Goal: Information Seeking & Learning: Check status

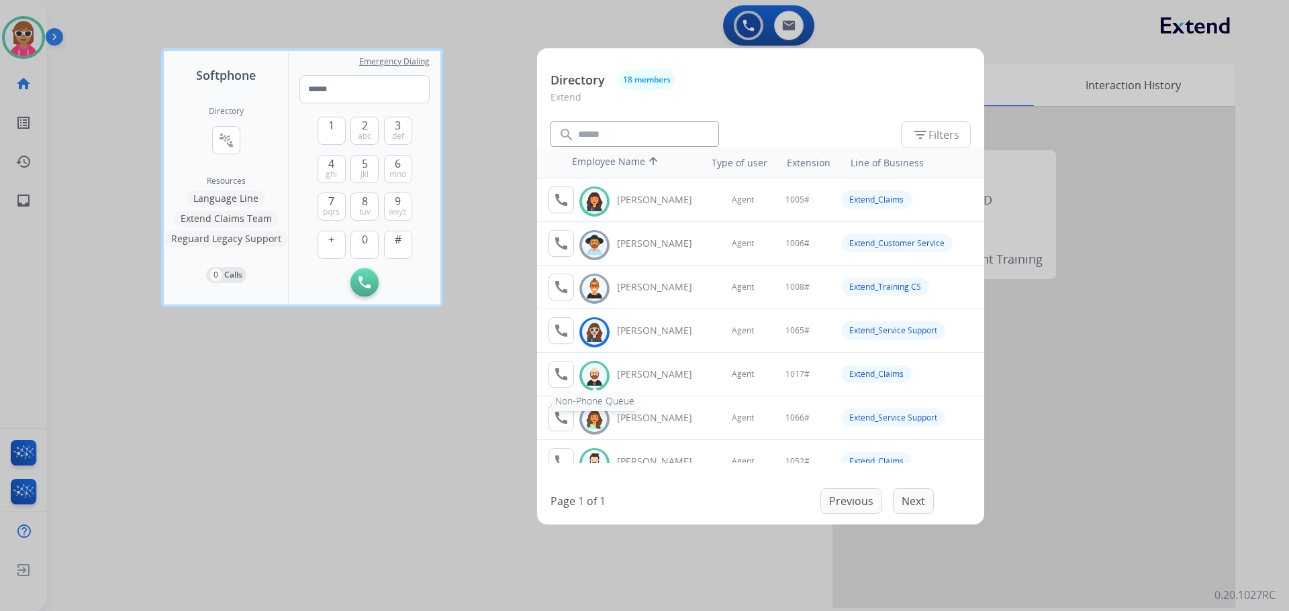
scroll to position [134, 0]
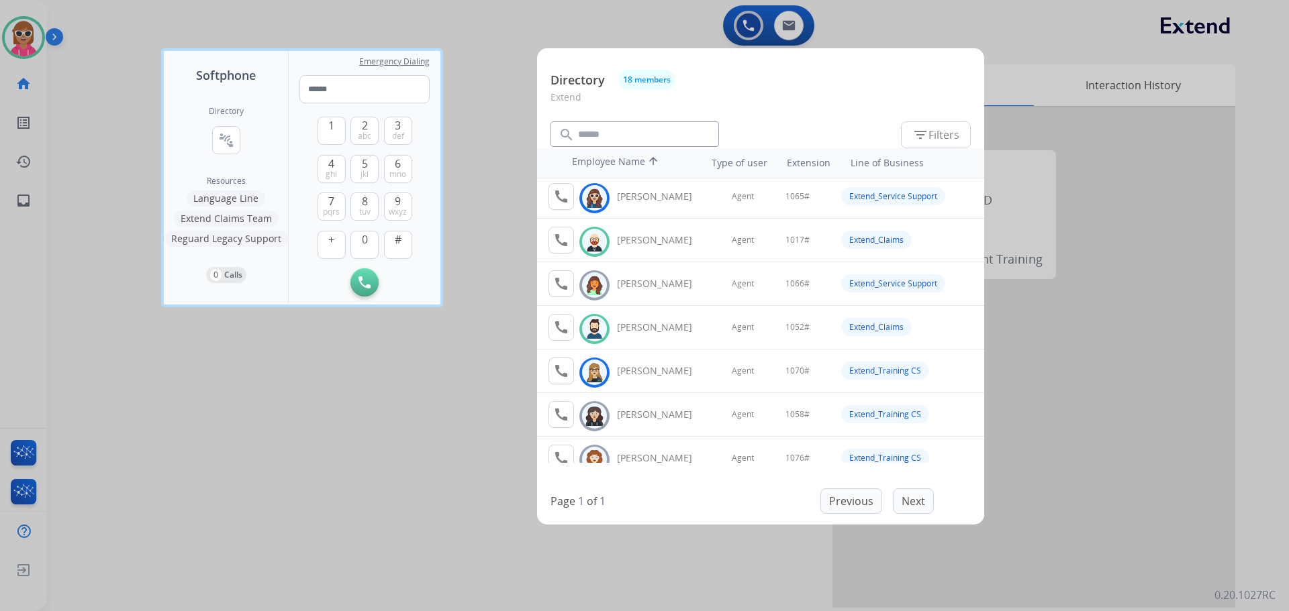
click at [445, 445] on div at bounding box center [644, 305] width 1289 height 611
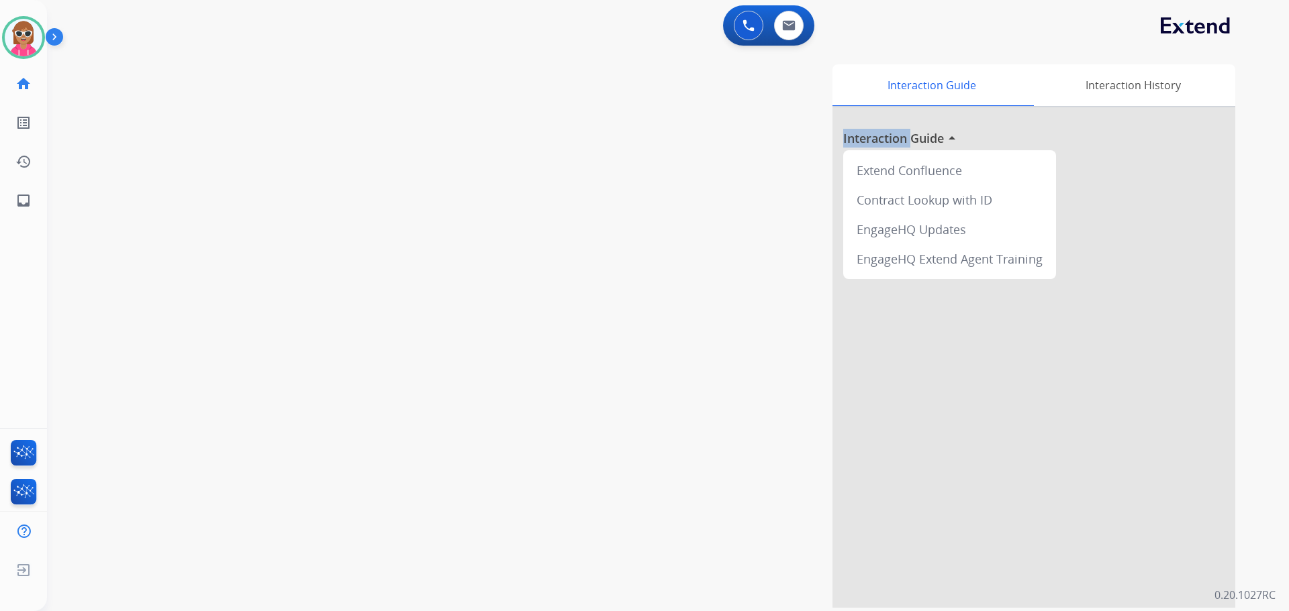
click at [445, 445] on div "Interaction Guide Interaction History Interaction Guide arrow_drop_up Extend Co…" at bounding box center [839, 336] width 791 height 544
click at [798, 30] on button at bounding box center [789, 26] width 30 height 30
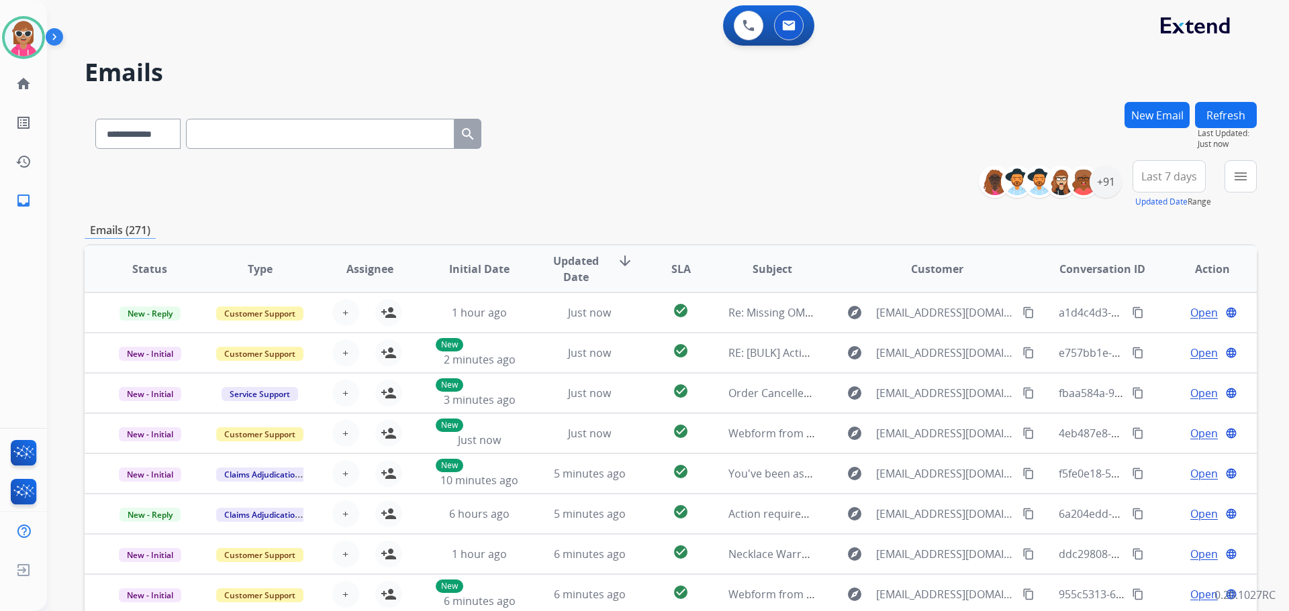
click at [359, 135] on input "text" at bounding box center [320, 134] width 268 height 30
paste input "**********"
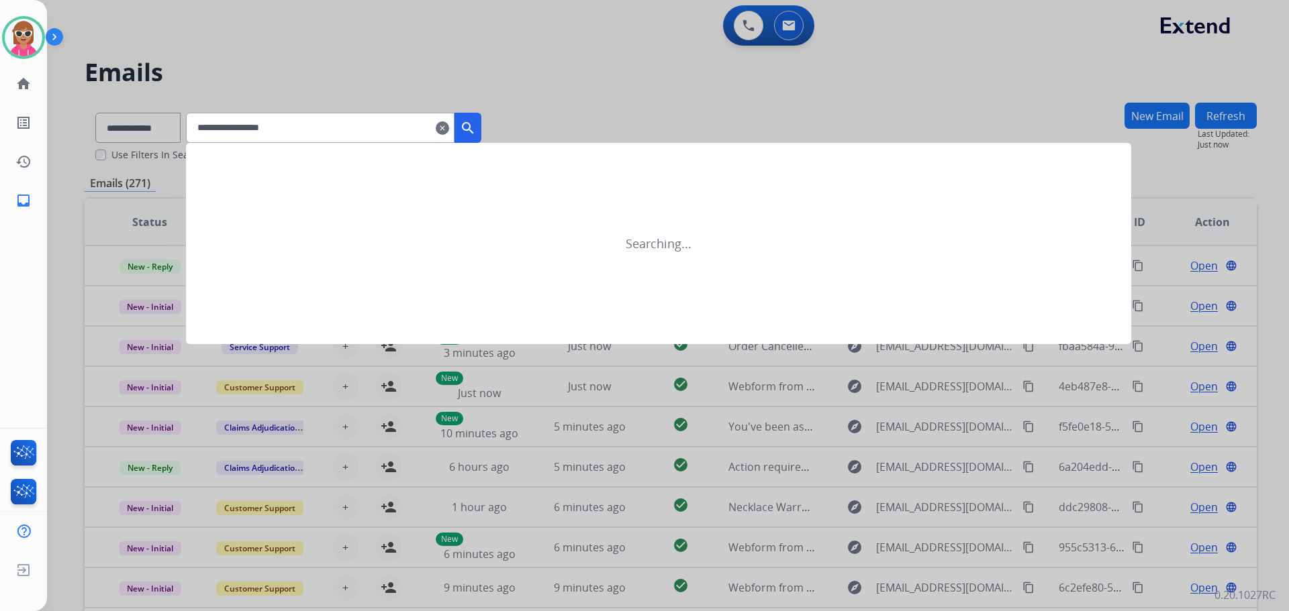
type input "**********"
click at [476, 134] on mat-icon "search" at bounding box center [468, 128] width 16 height 16
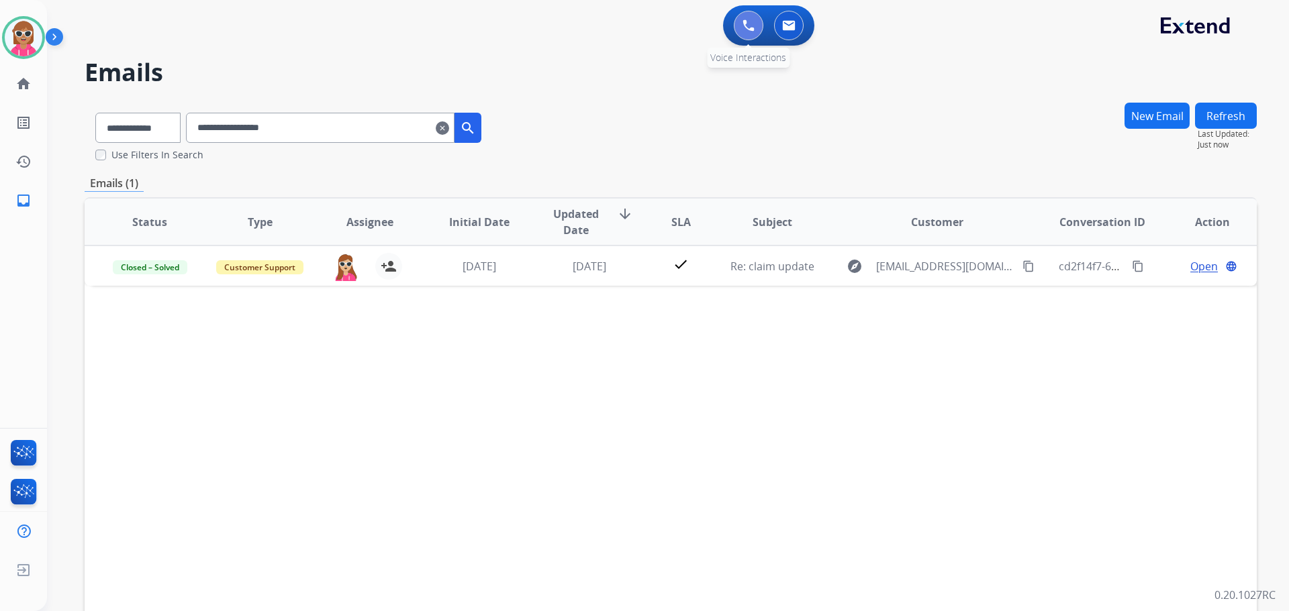
click at [758, 23] on button at bounding box center [749, 26] width 30 height 30
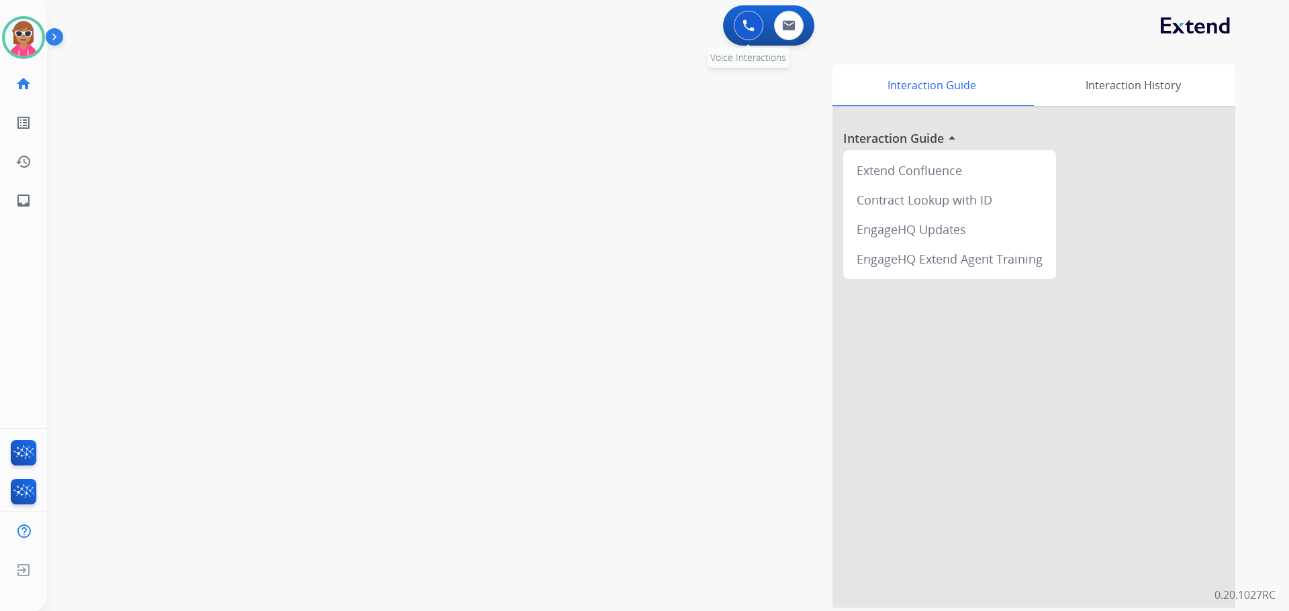
click at [755, 22] on button at bounding box center [749, 26] width 30 height 30
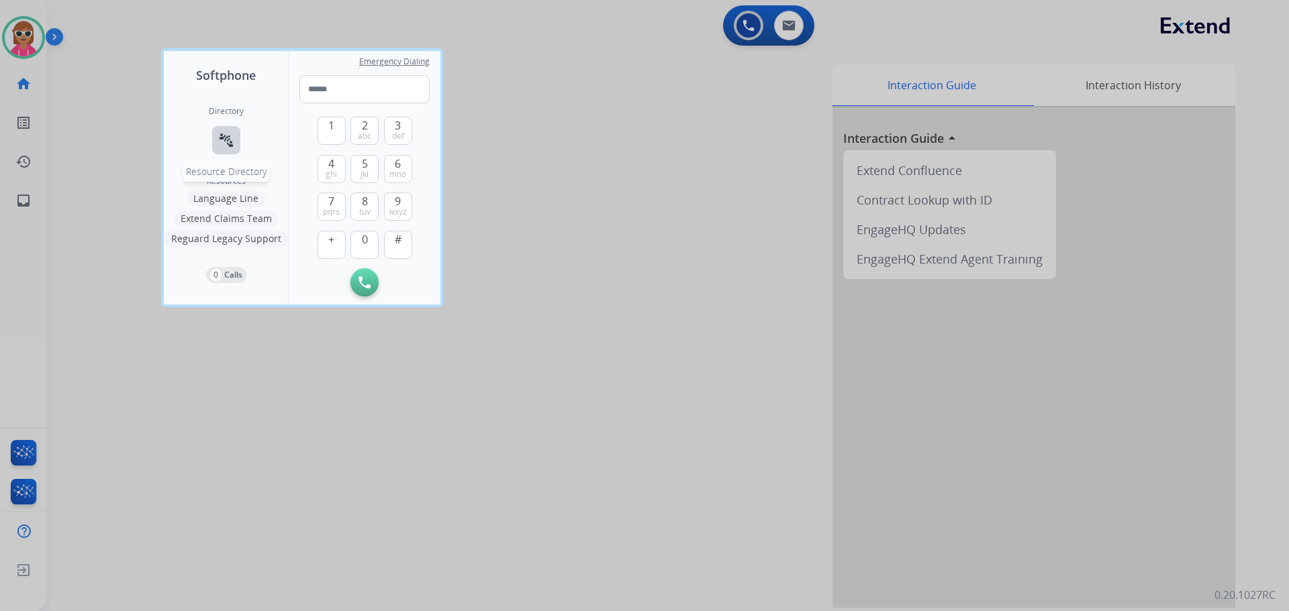
click at [235, 141] on button "connect_without_contact Resource Directory" at bounding box center [226, 140] width 28 height 28
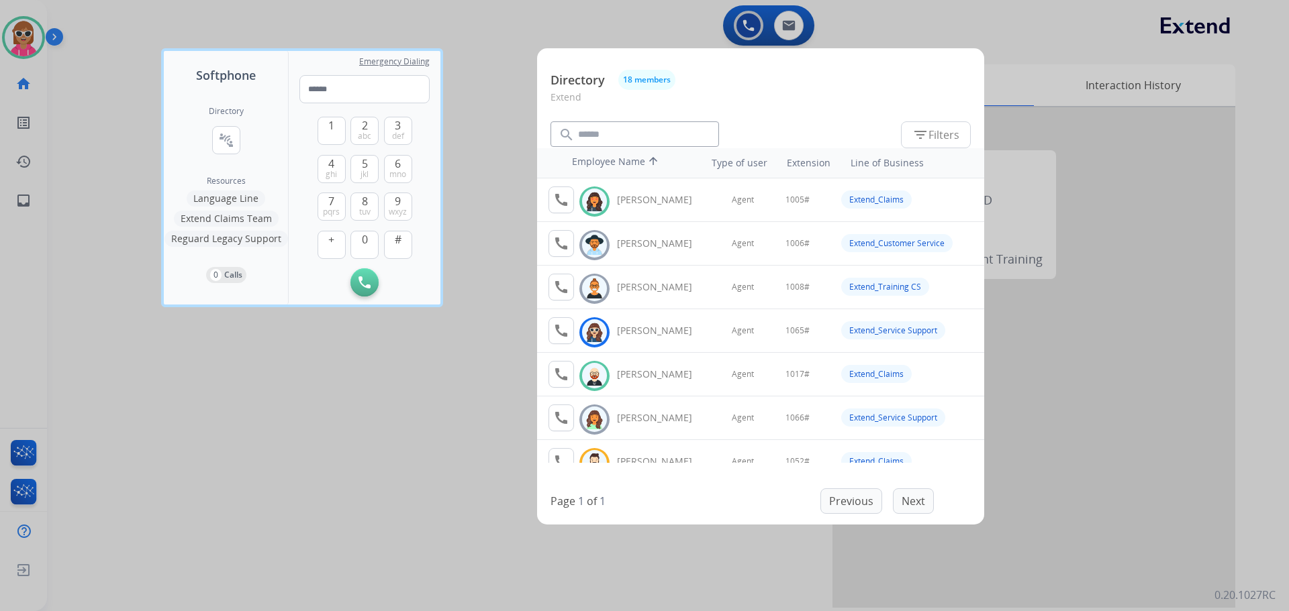
drag, startPoint x: 242, startPoint y: 508, endPoint x: 249, endPoint y: 493, distance: 16.5
click at [241, 508] on div at bounding box center [644, 305] width 1289 height 611
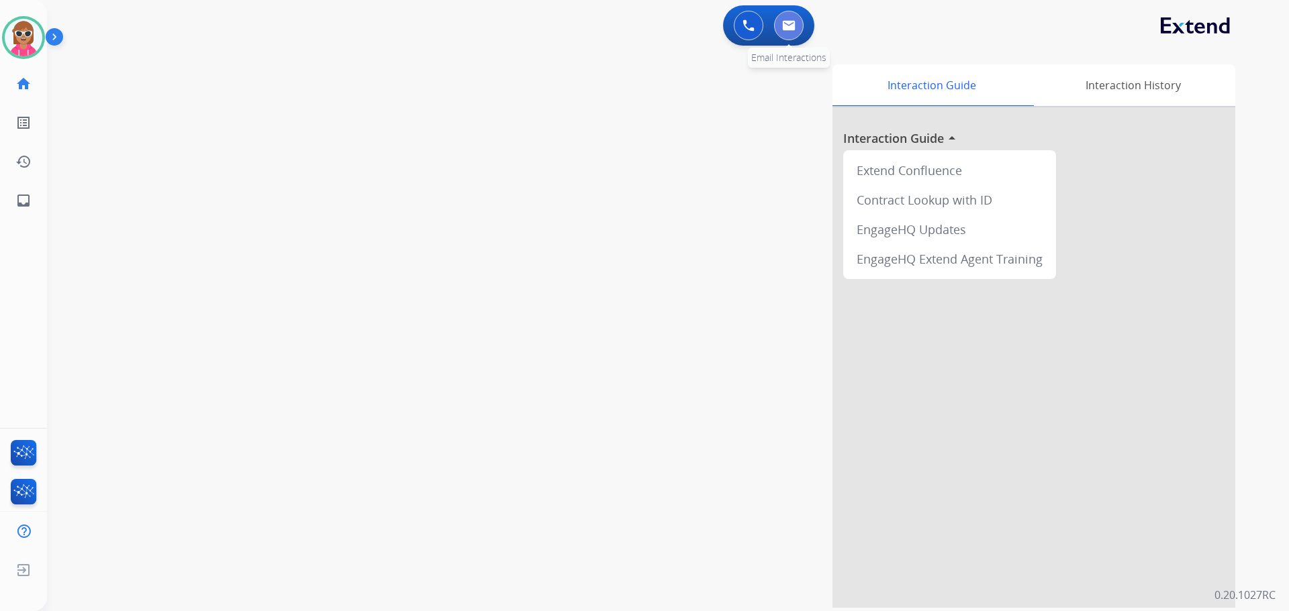
click at [782, 19] on button at bounding box center [789, 26] width 30 height 30
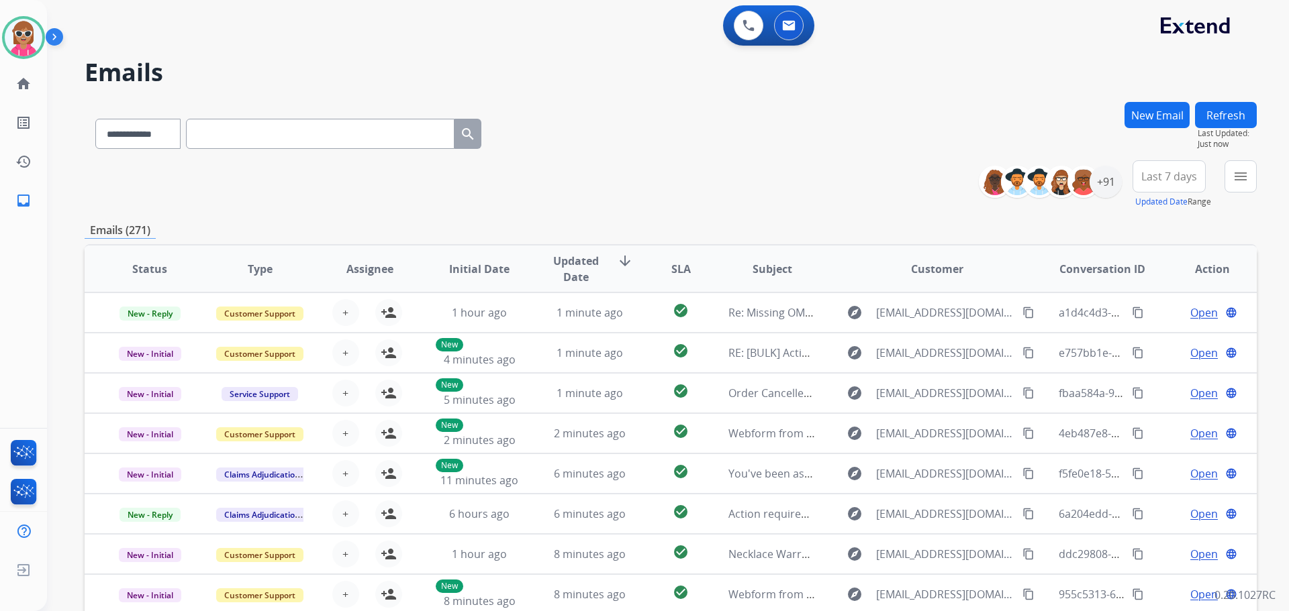
click at [281, 129] on input "text" at bounding box center [320, 134] width 268 height 30
paste input "**********"
type input "**********"
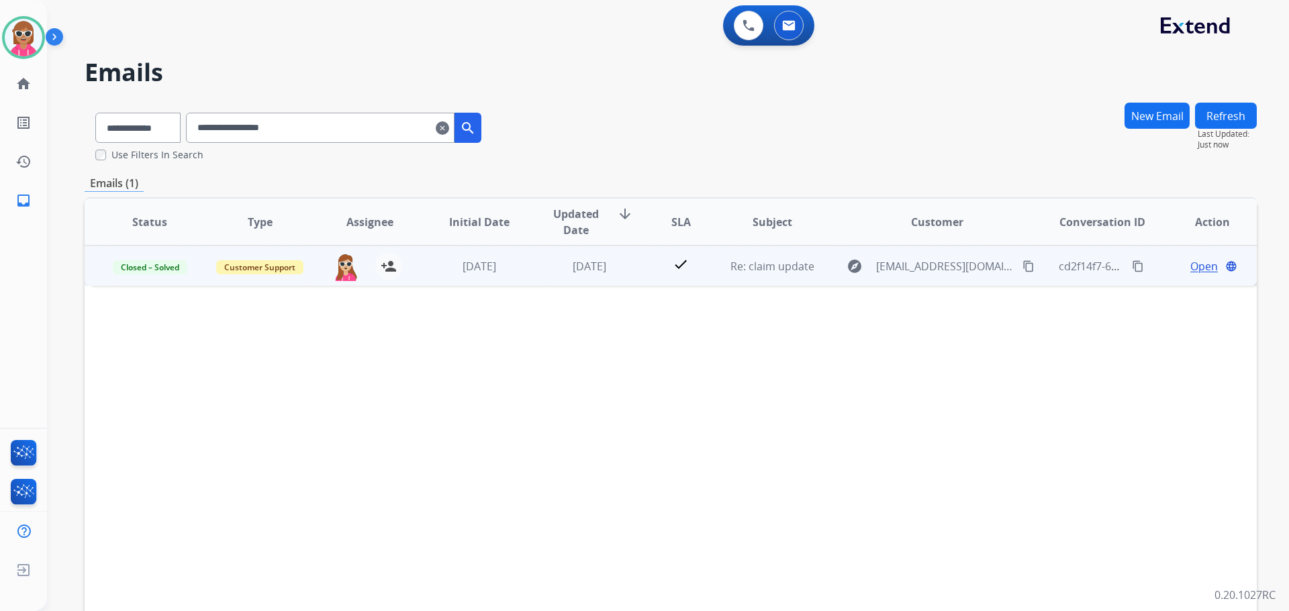
click at [638, 255] on td "check" at bounding box center [670, 266] width 73 height 40
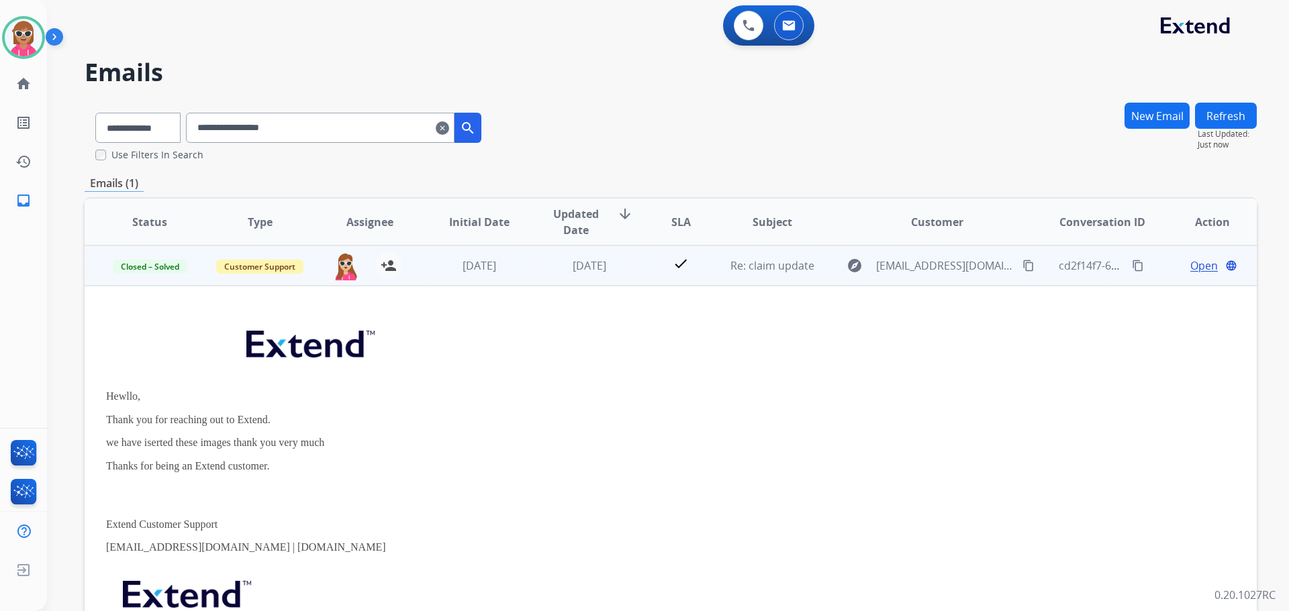
click at [1179, 266] on div "Open language" at bounding box center [1212, 266] width 88 height 16
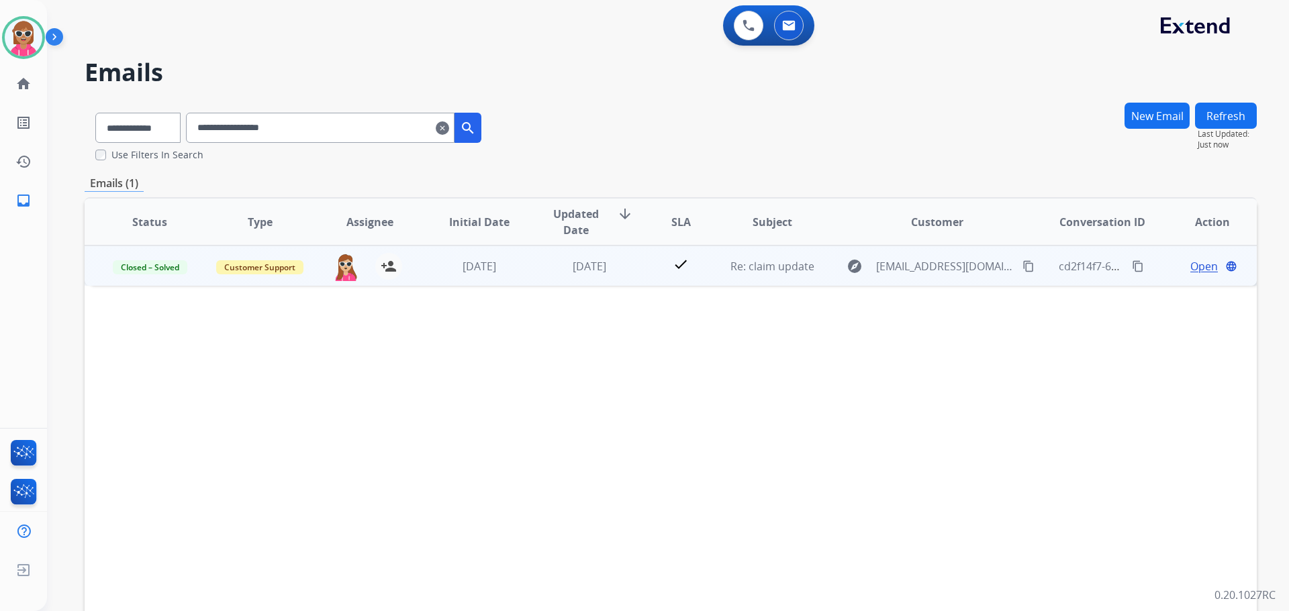
click at [1196, 266] on span "Open" at bounding box center [1204, 266] width 28 height 16
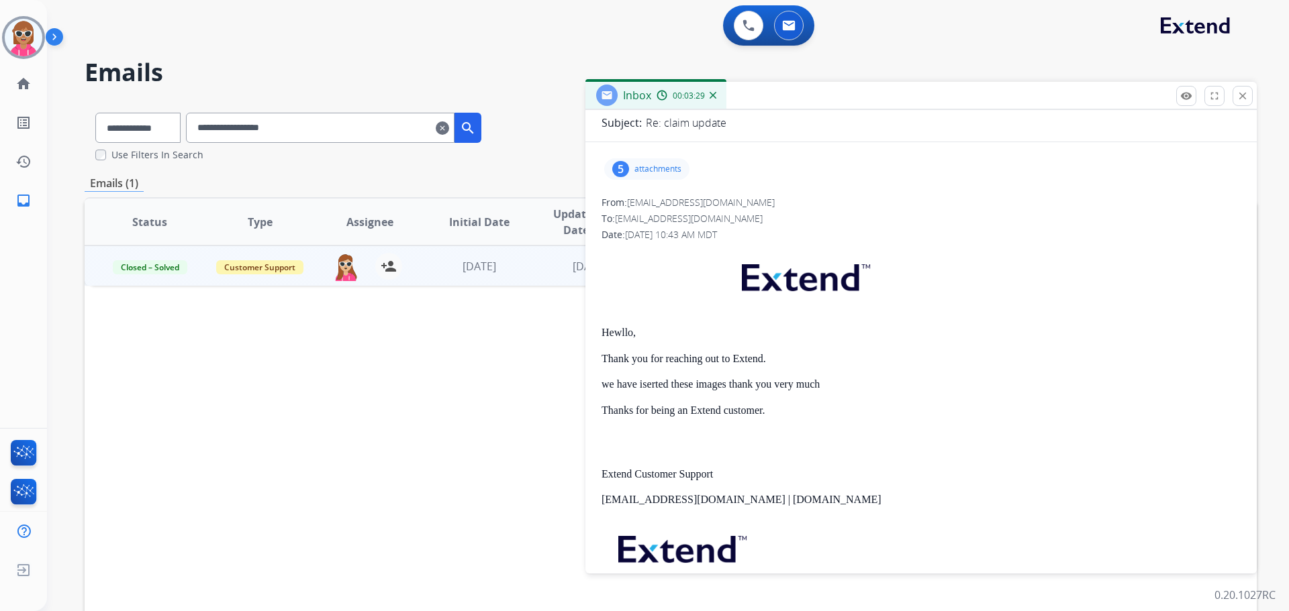
scroll to position [134, 0]
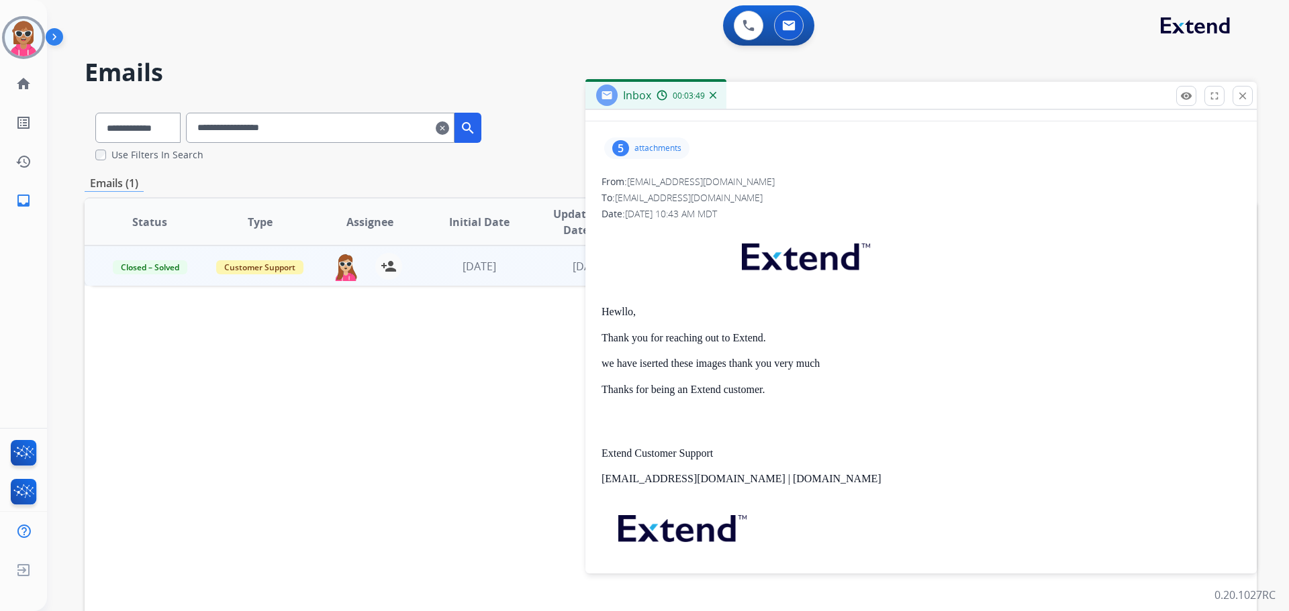
click at [667, 147] on p "attachments" at bounding box center [657, 148] width 47 height 11
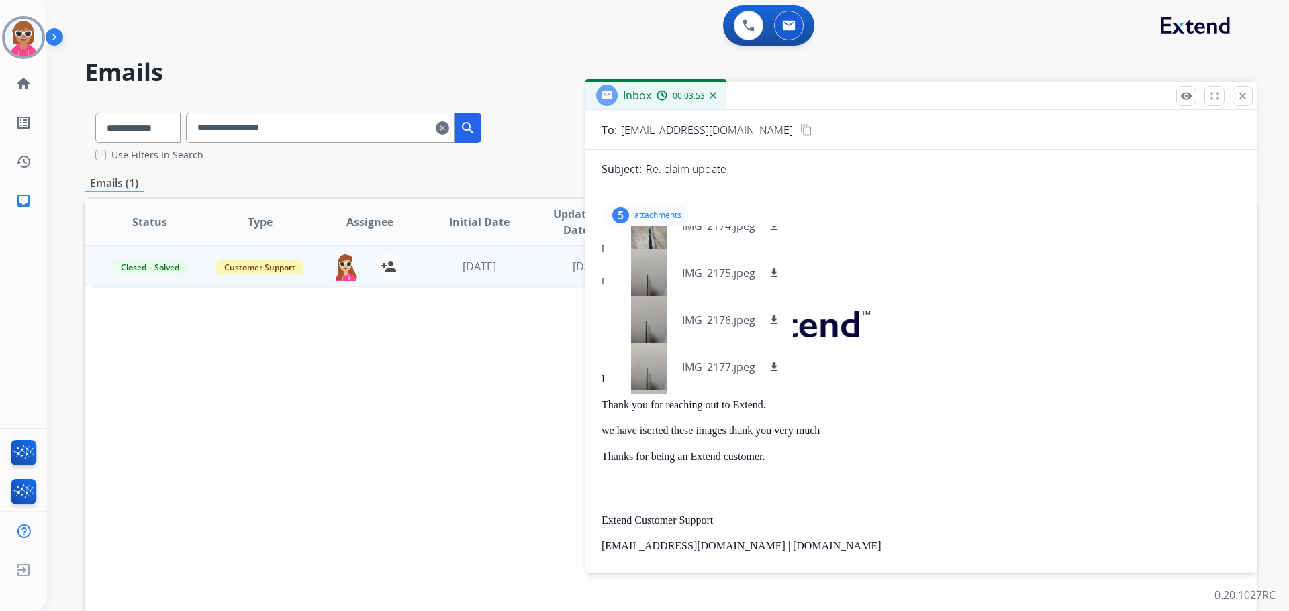
scroll to position [0, 0]
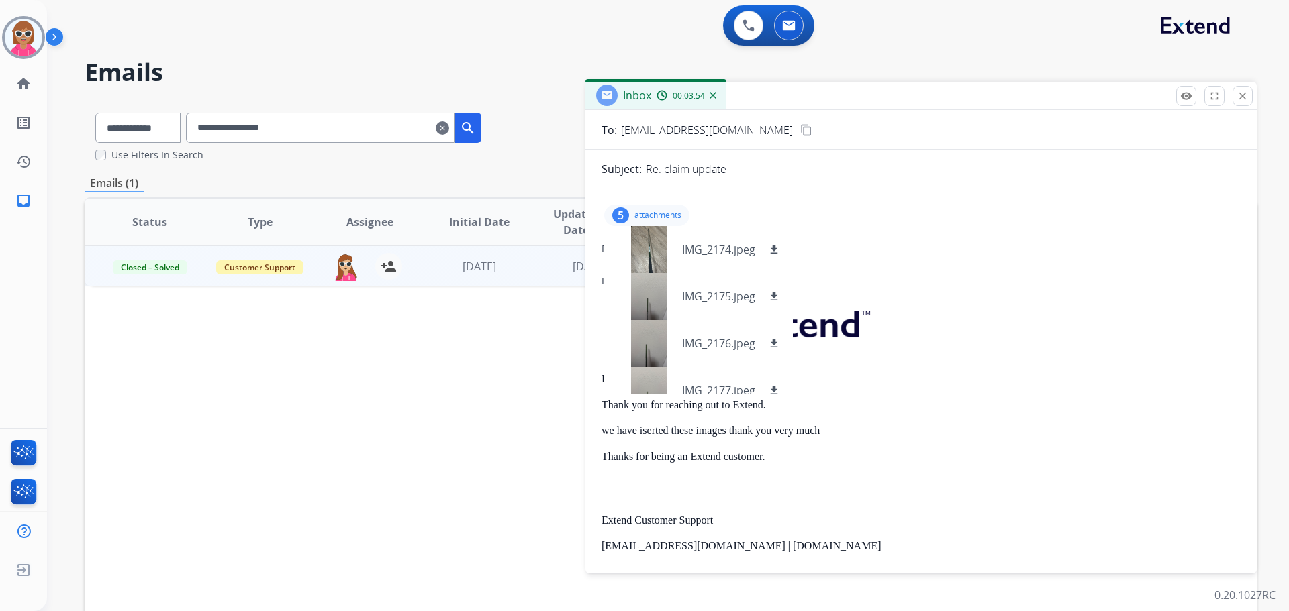
click at [1252, 97] on div "Inbox 00:03:54" at bounding box center [920, 96] width 671 height 28
click at [1234, 100] on button "close Close" at bounding box center [1242, 96] width 20 height 20
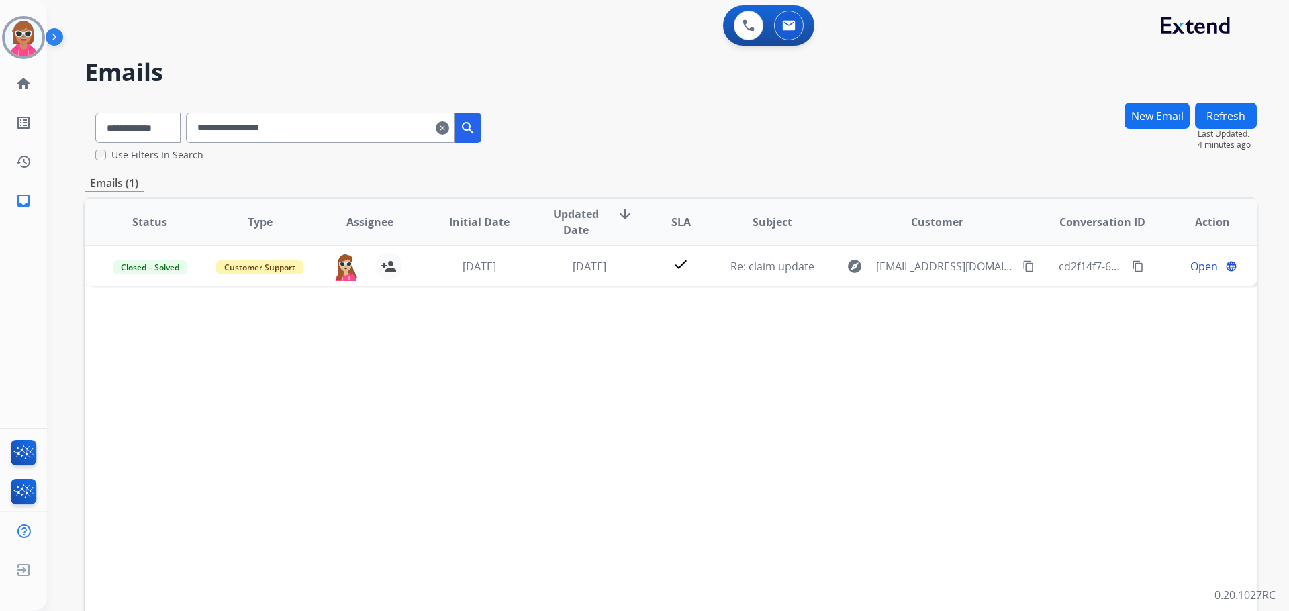
click at [883, 428] on div "Status Type Assignee Initial Date Updated Date arrow_downward SLA Subject Custo…" at bounding box center [671, 422] width 1172 height 450
